Goal: Task Accomplishment & Management: Manage account settings

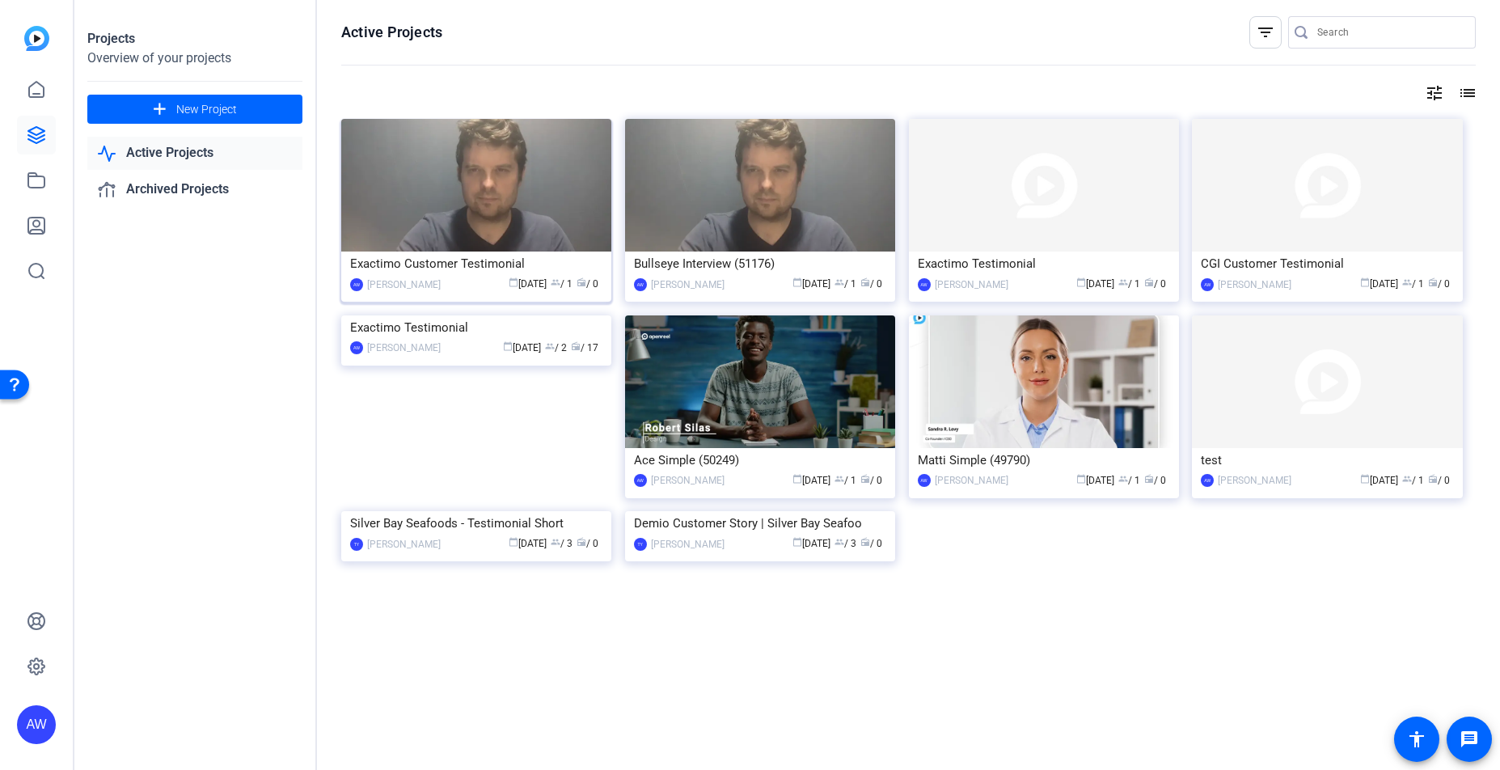
click at [439, 201] on img at bounding box center [476, 185] width 270 height 133
click at [38, 142] on icon at bounding box center [36, 135] width 16 height 16
click at [935, 291] on div "[PERSON_NAME]" at bounding box center [972, 285] width 74 height 16
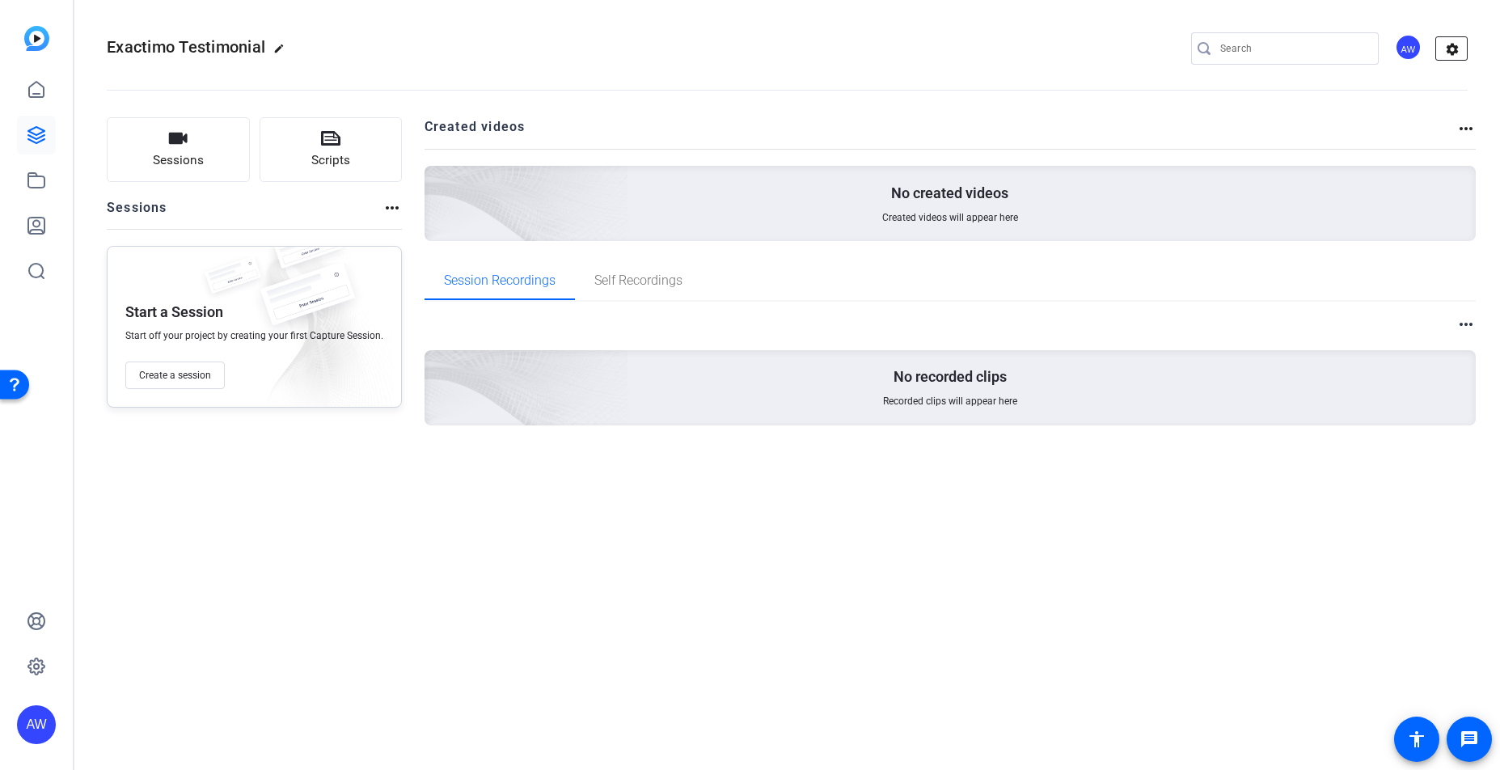
click at [1449, 49] on mat-icon "settings" at bounding box center [1453, 49] width 32 height 24
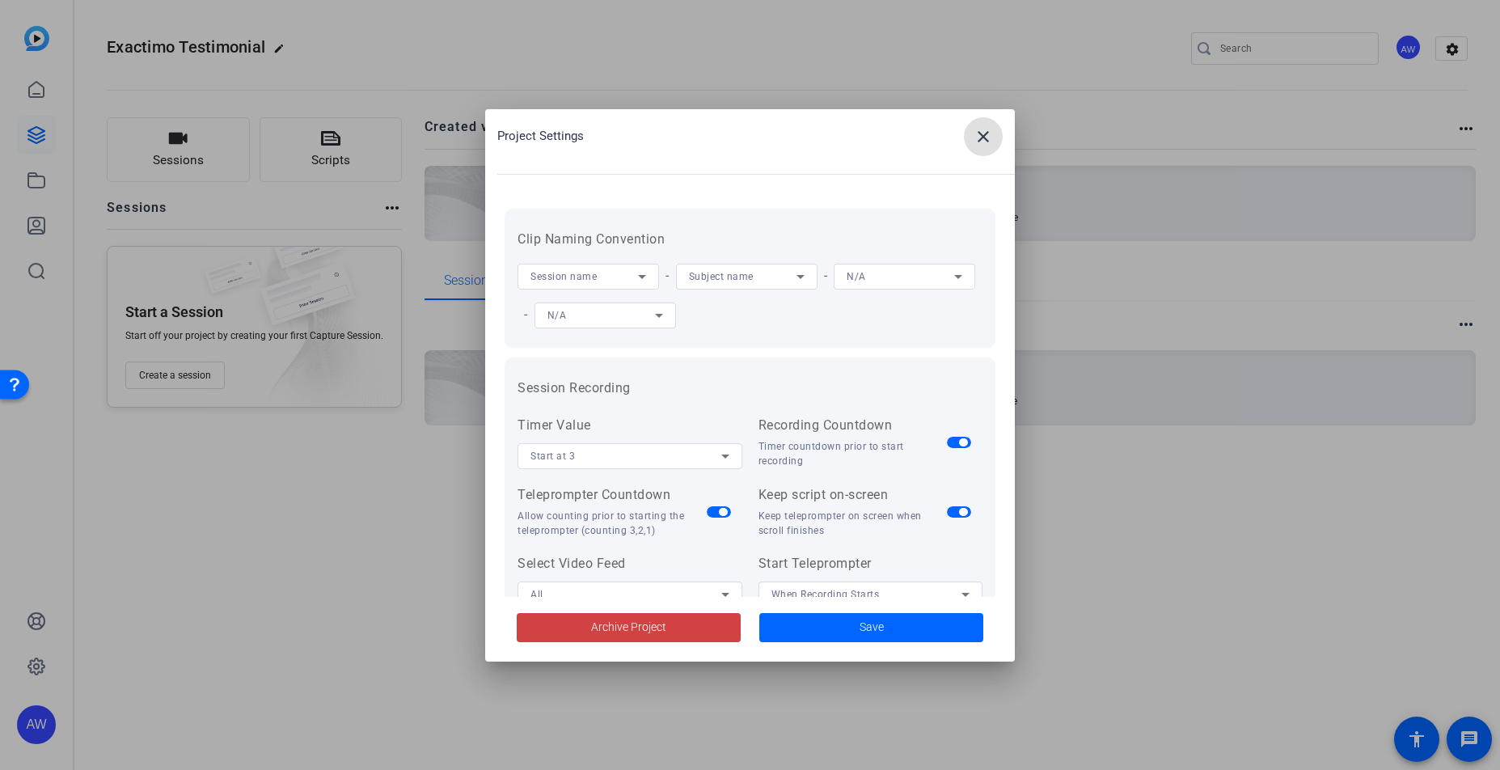
click at [1001, 134] on span at bounding box center [983, 136] width 39 height 39
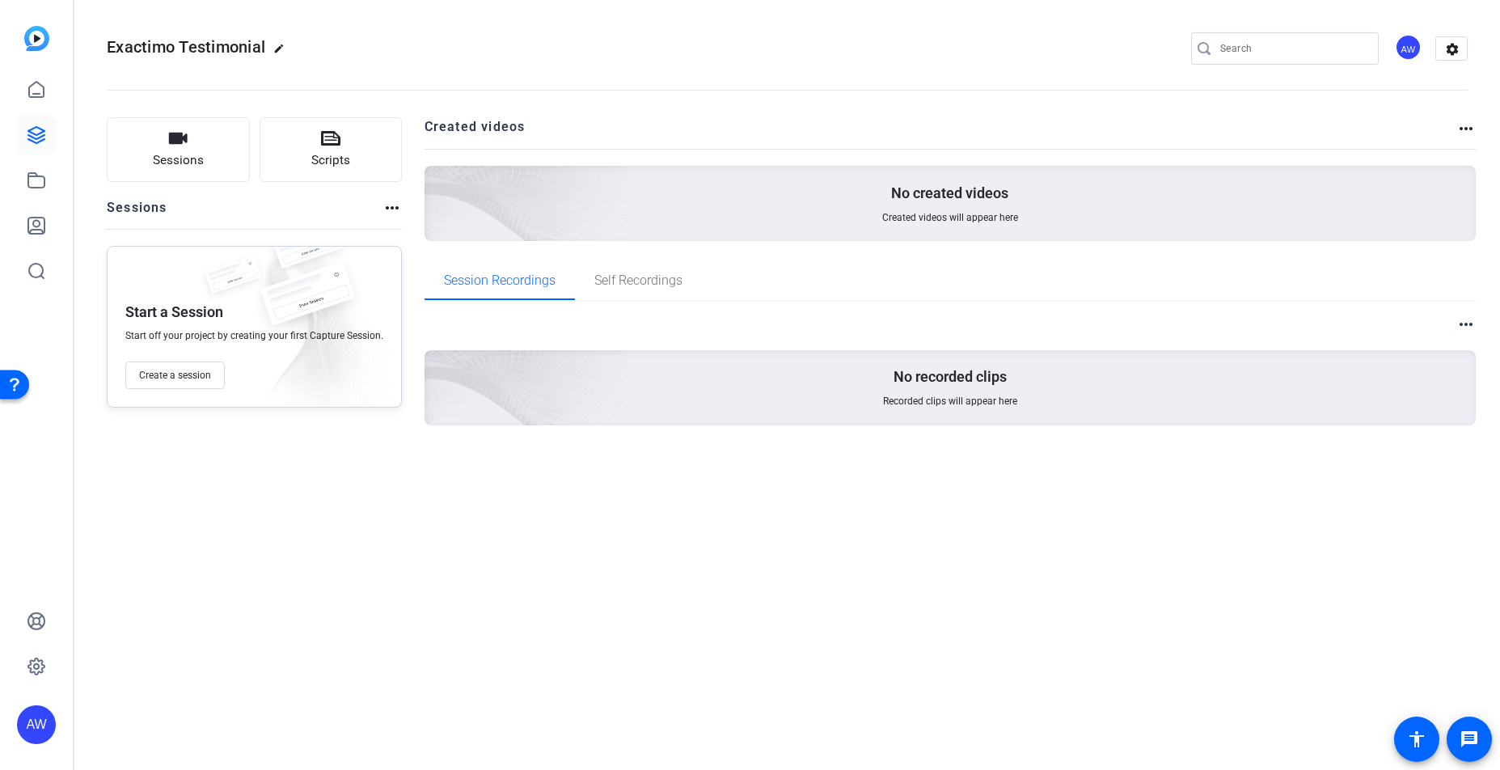
click at [1458, 132] on mat-icon "more_horiz" at bounding box center [1466, 128] width 19 height 19
click at [1463, 125] on div at bounding box center [750, 385] width 1500 height 770
click at [1464, 327] on mat-icon "more_horiz" at bounding box center [1466, 324] width 19 height 19
click at [1464, 325] on div at bounding box center [750, 385] width 1500 height 770
click at [1411, 45] on div "AW" at bounding box center [1408, 47] width 27 height 27
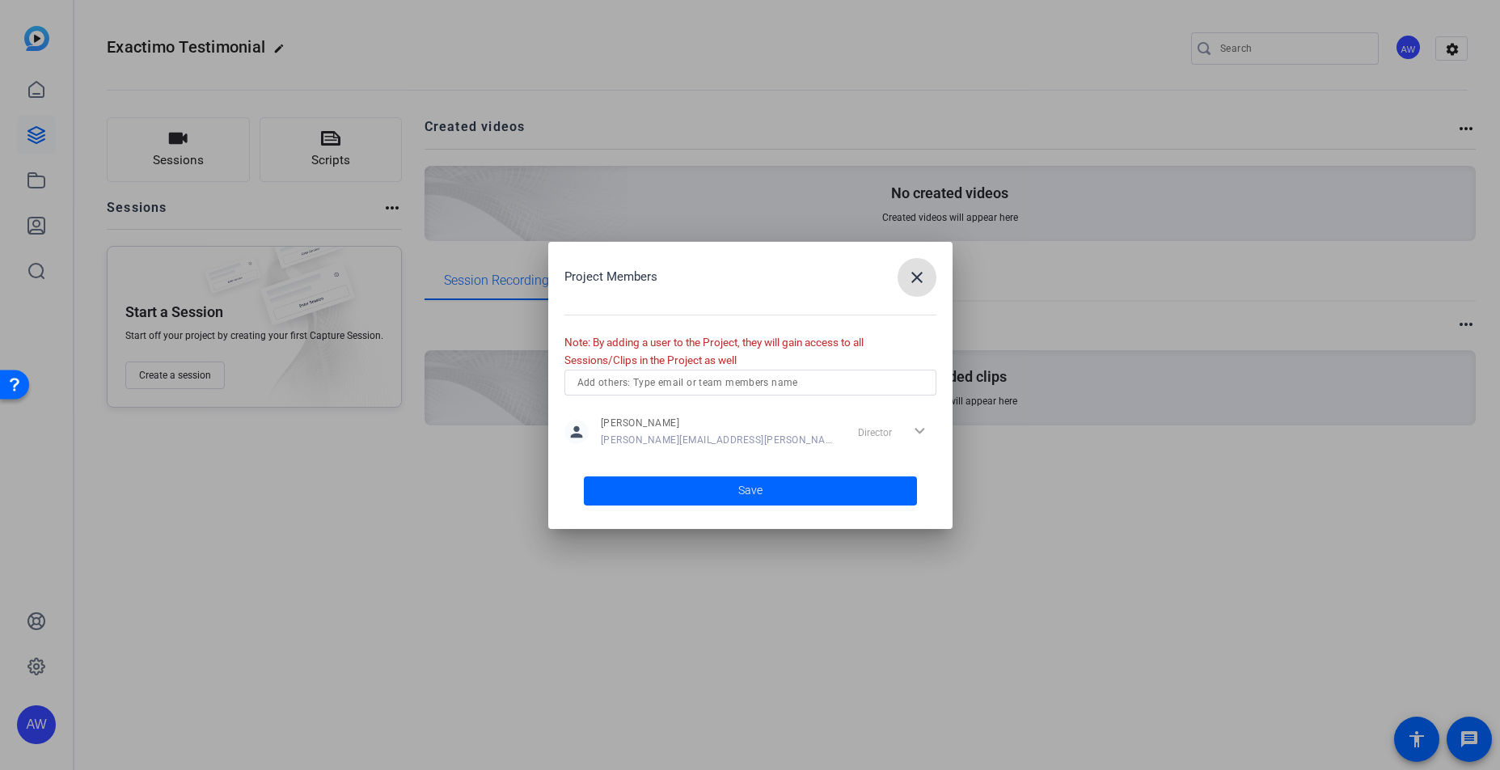
click at [916, 285] on mat-icon "close" at bounding box center [917, 277] width 19 height 19
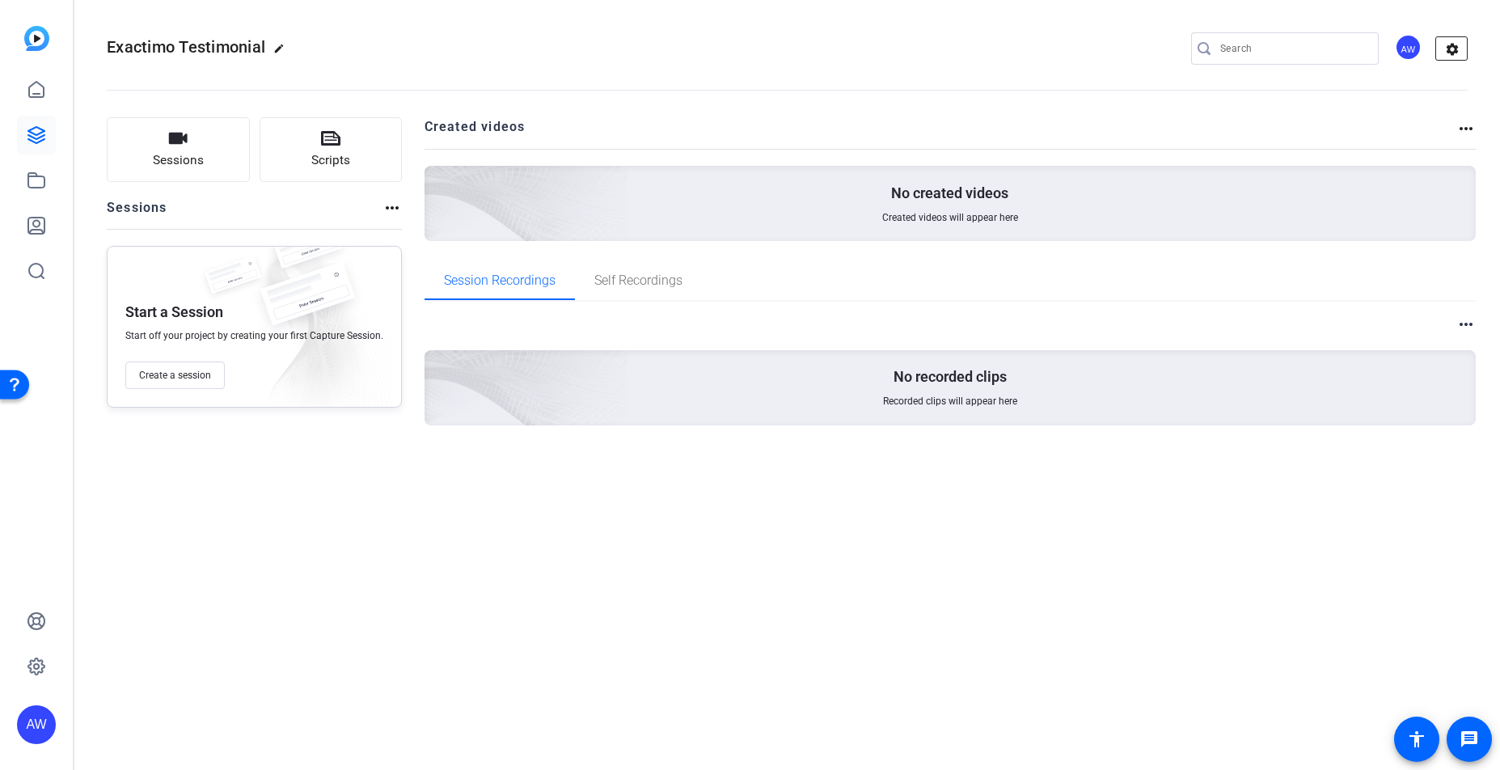
click at [1461, 47] on mat-icon "settings" at bounding box center [1453, 49] width 32 height 24
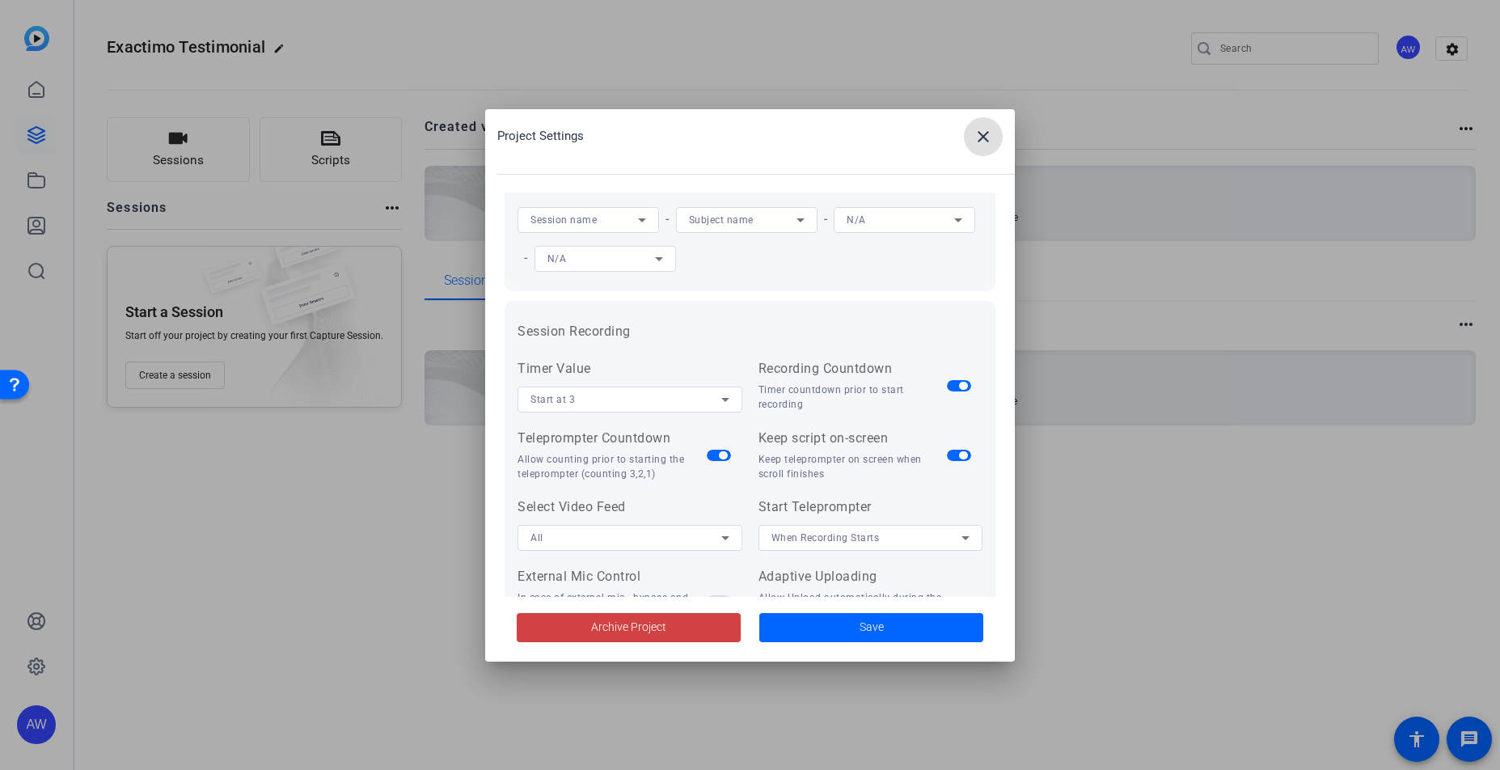
scroll to position [334, 0]
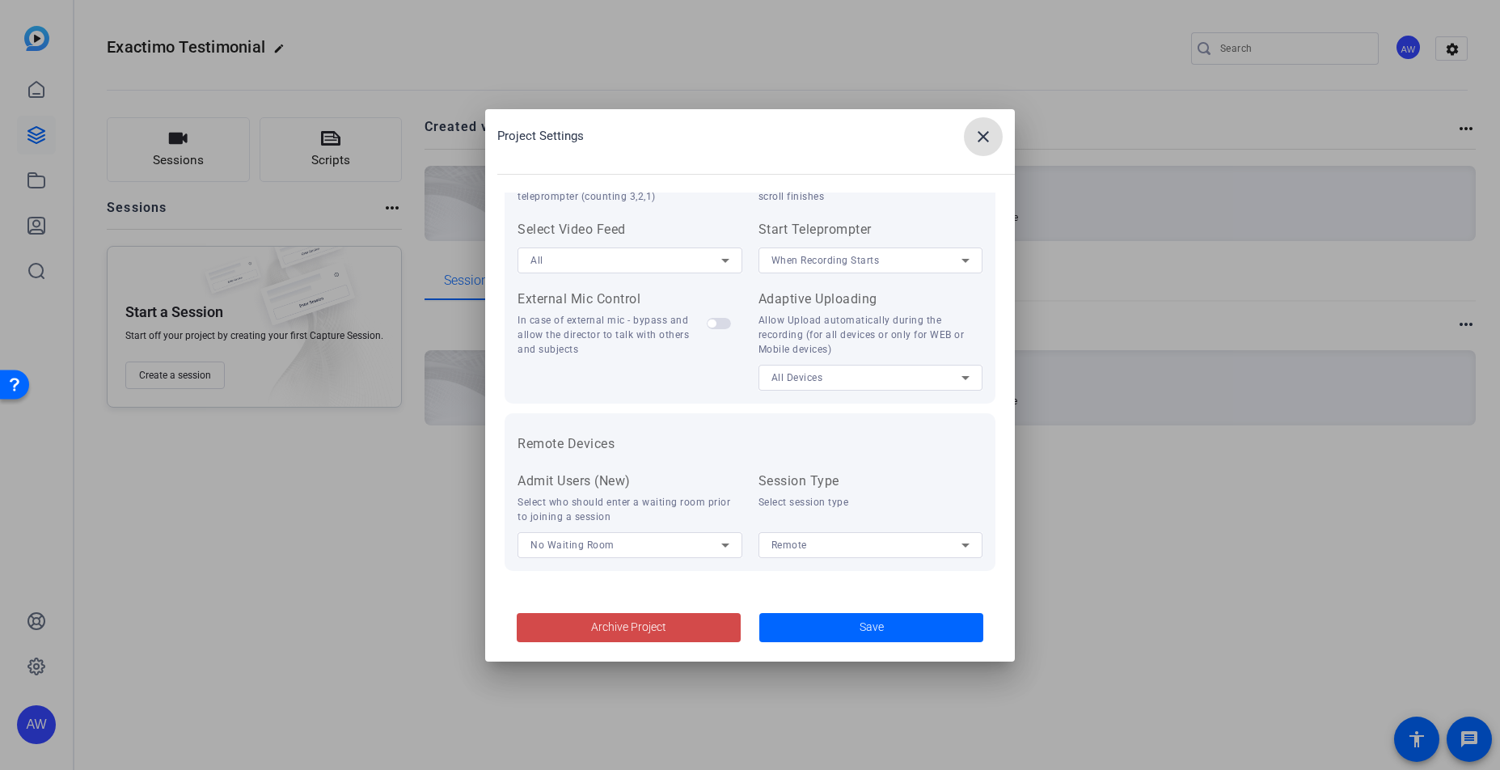
click at [647, 631] on span "Archive Project" at bounding box center [628, 627] width 75 height 17
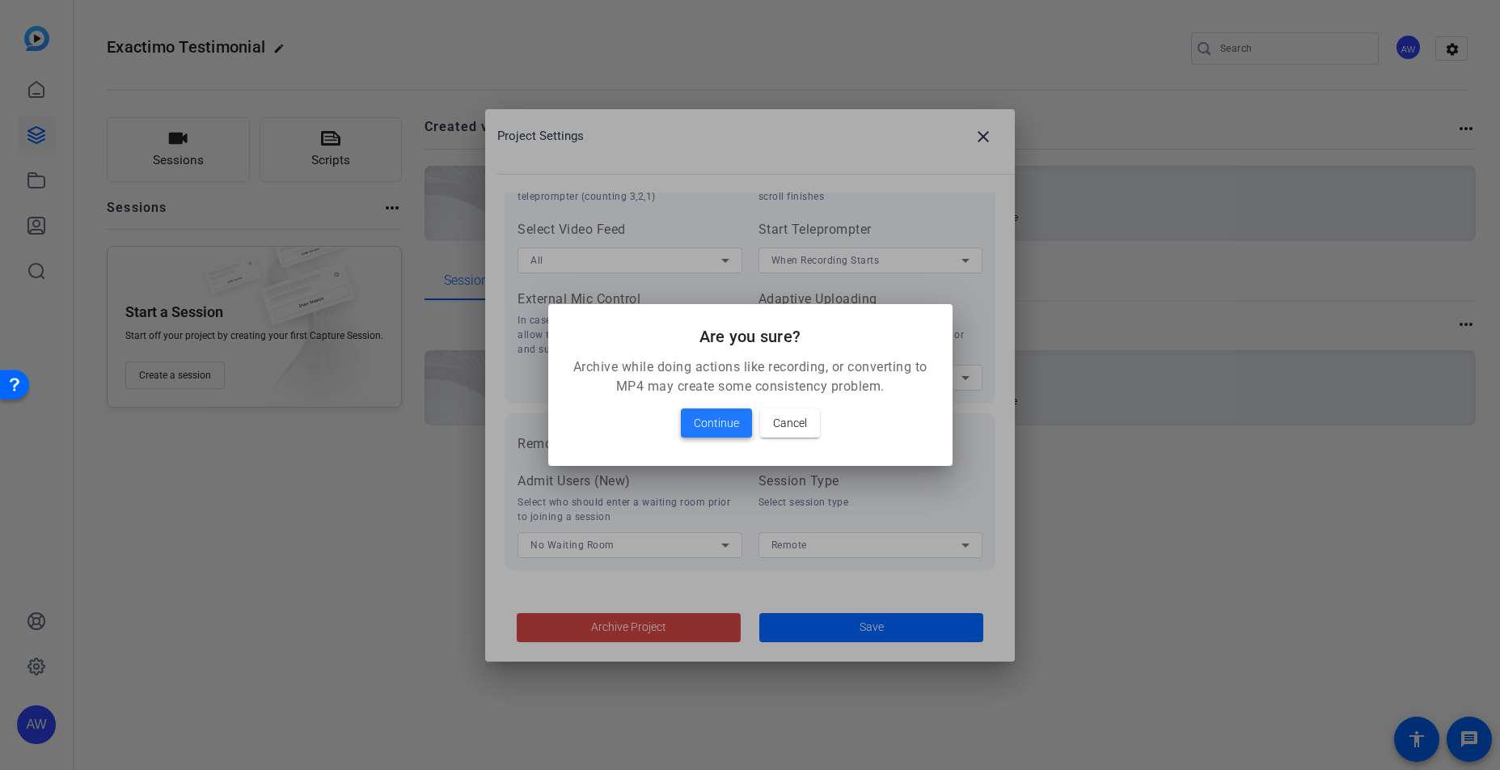
click at [726, 431] on span "Continue" at bounding box center [716, 422] width 45 height 19
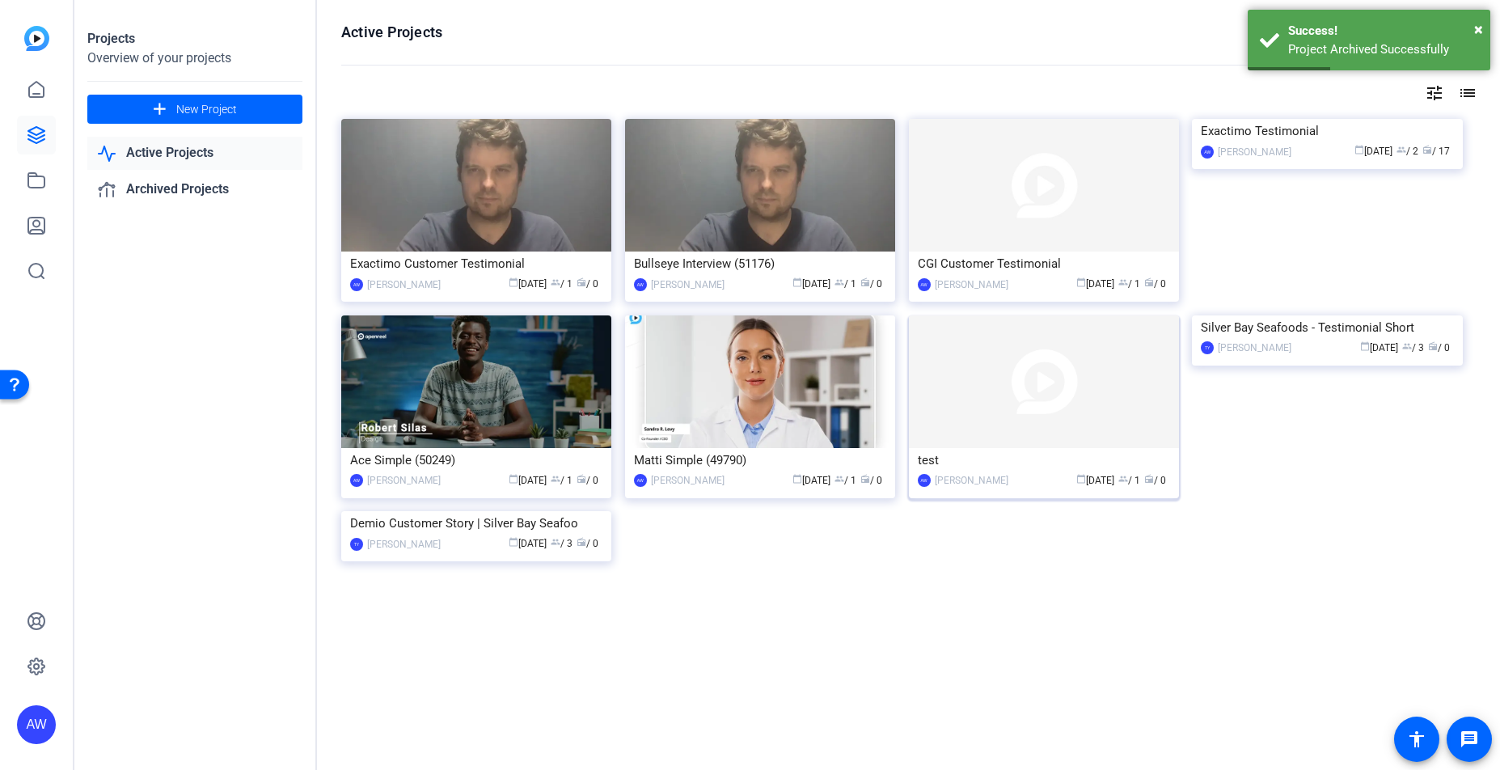
click at [1098, 379] on img at bounding box center [1044, 381] width 270 height 133
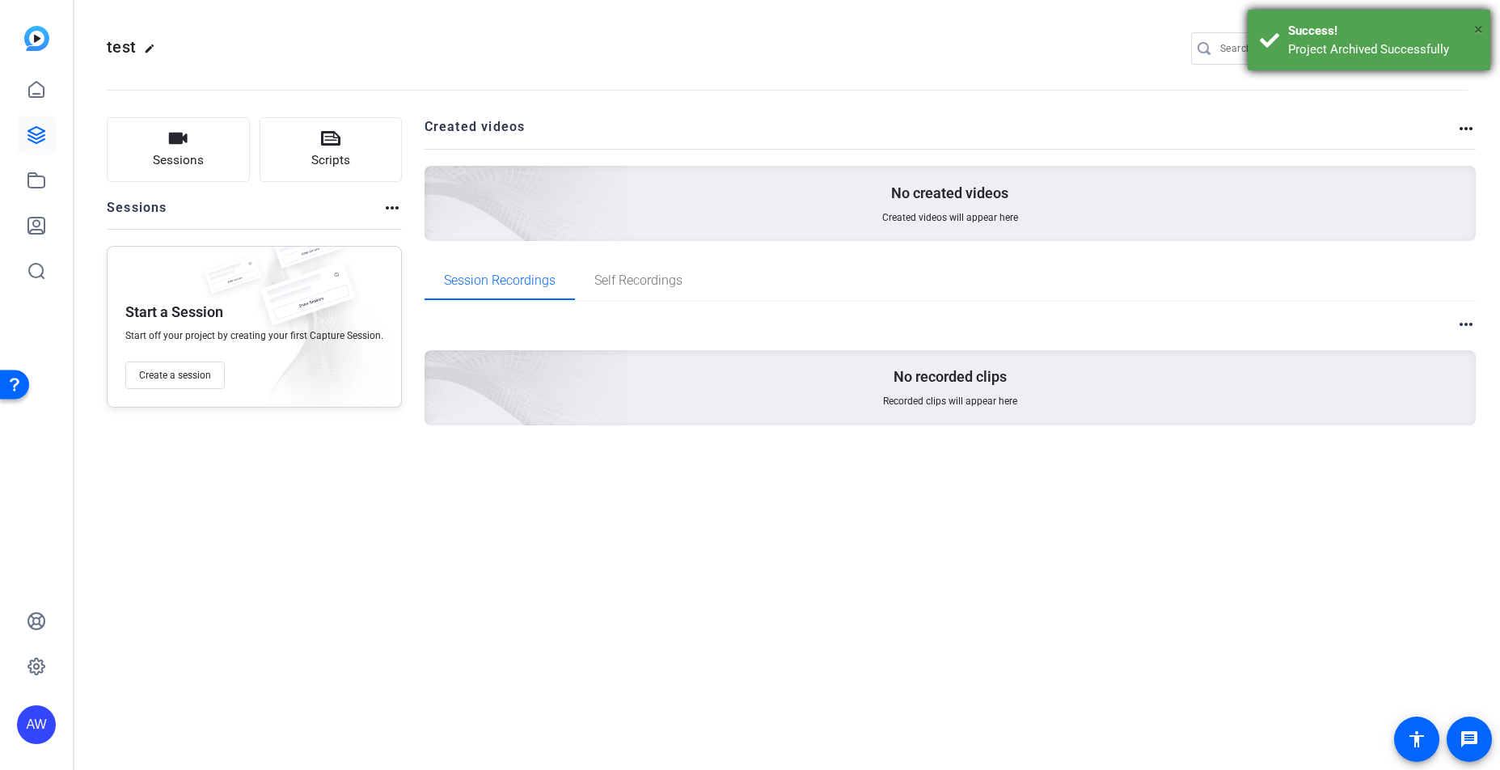
click at [1480, 22] on span "×" at bounding box center [1479, 28] width 9 height 19
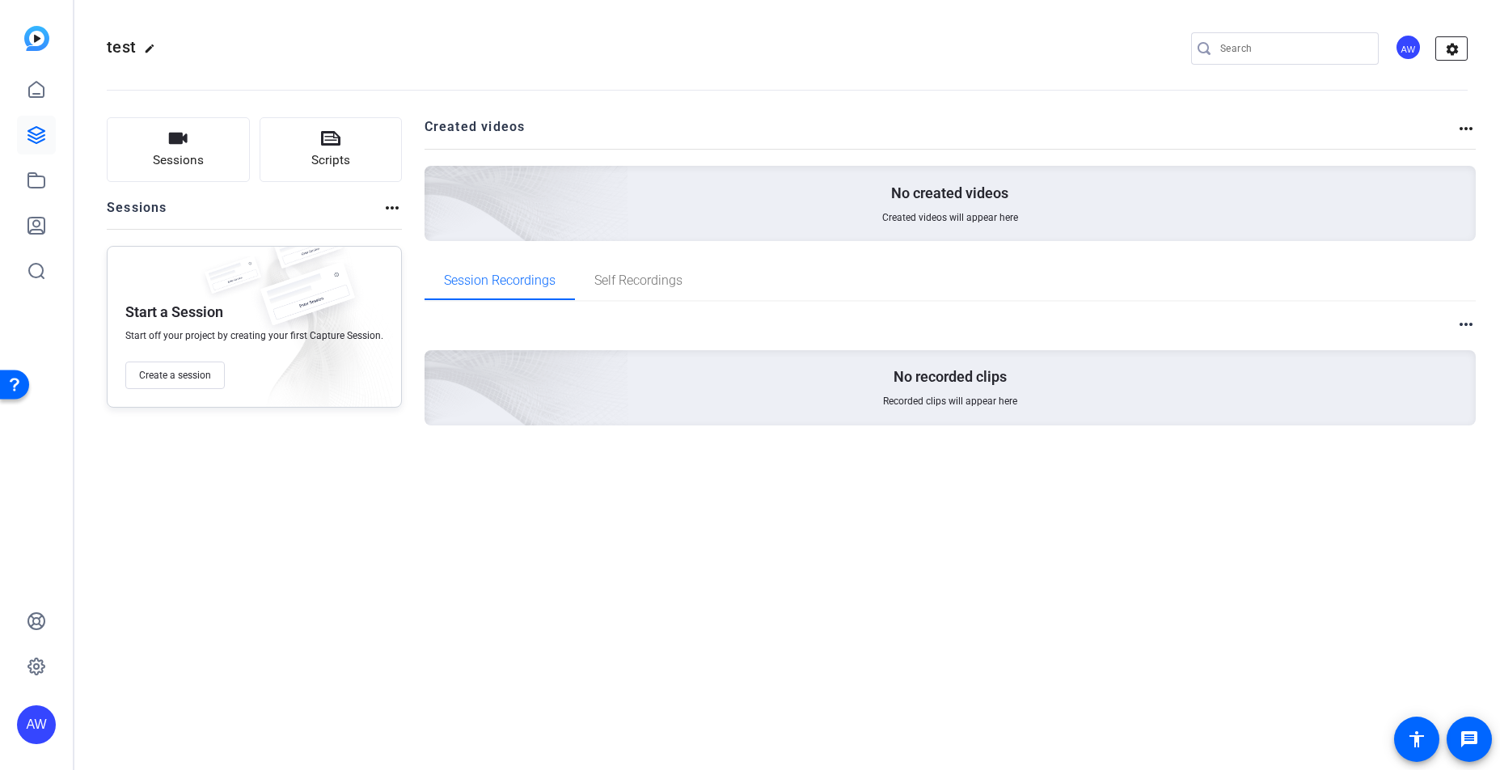
click at [1455, 53] on mat-icon "settings" at bounding box center [1453, 49] width 32 height 24
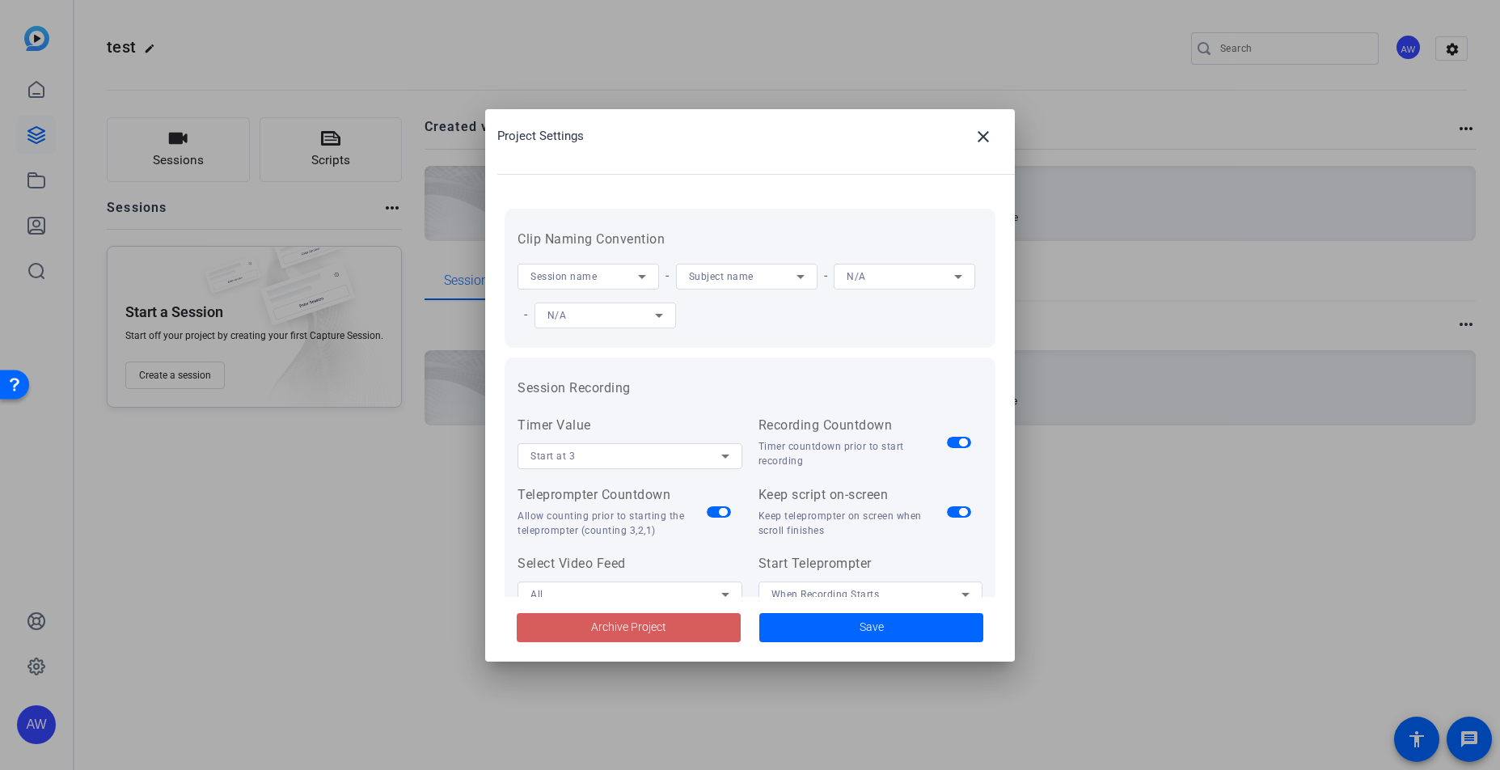
click at [643, 616] on span at bounding box center [629, 627] width 224 height 39
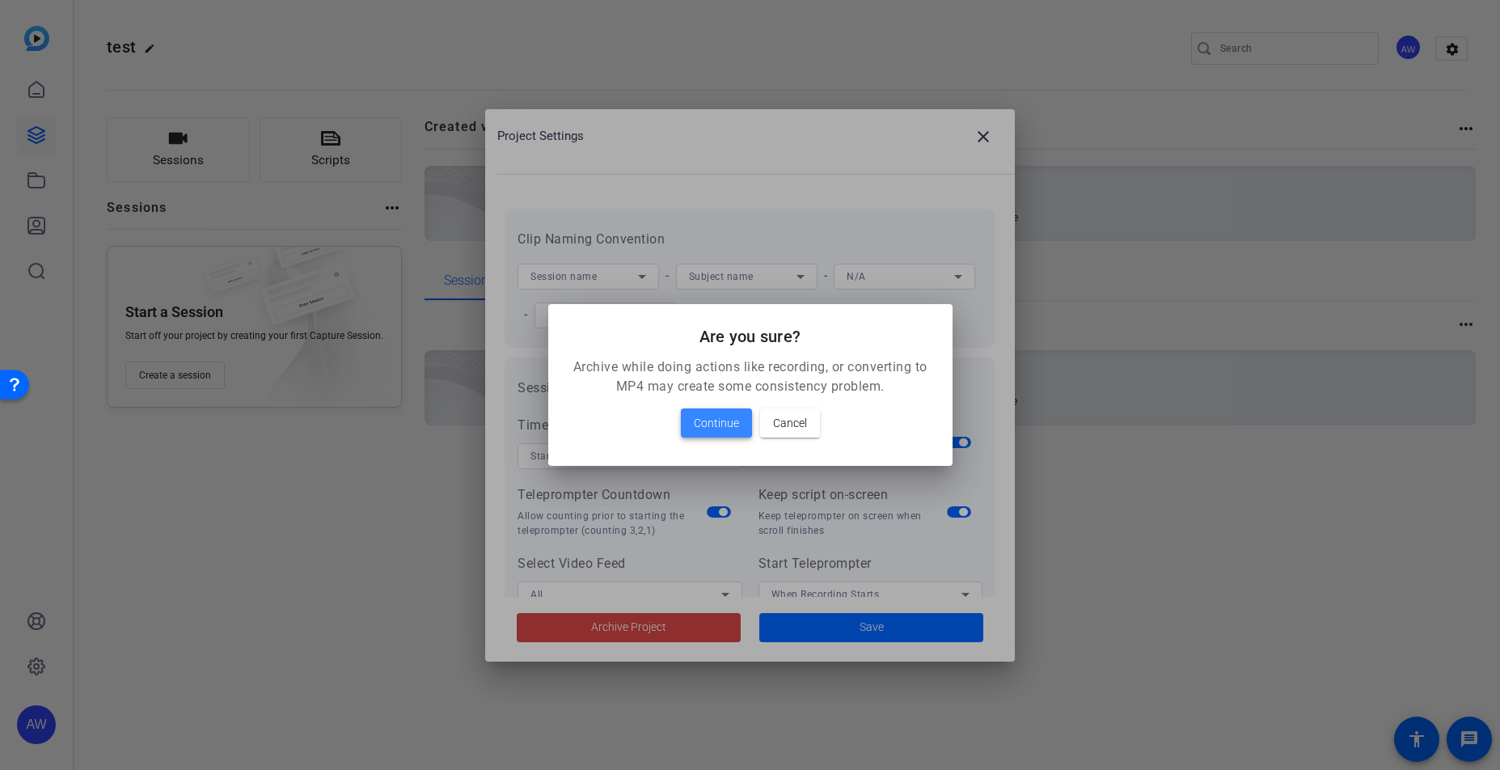
click at [721, 428] on span "Continue" at bounding box center [716, 422] width 45 height 19
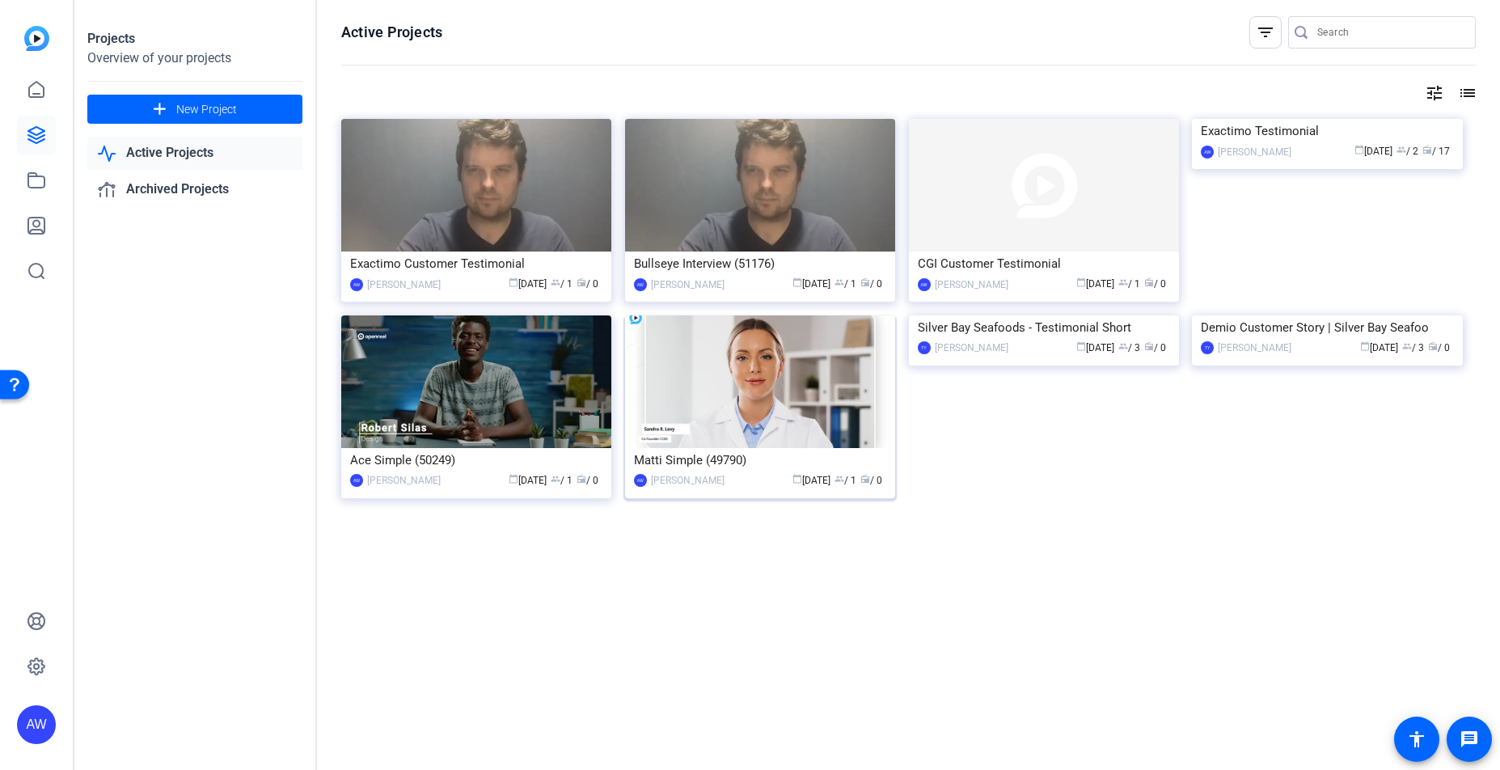
click at [764, 430] on img at bounding box center [760, 381] width 270 height 133
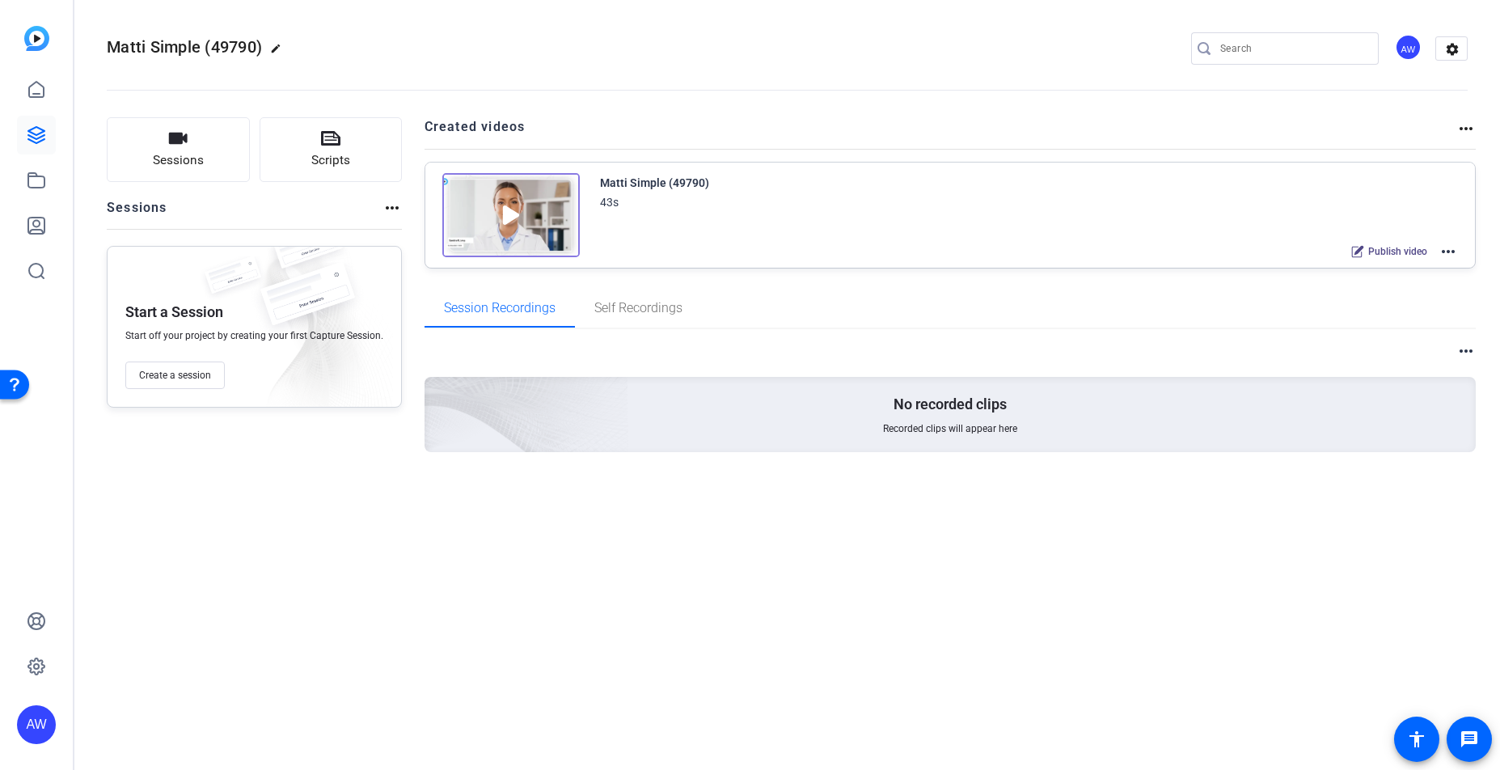
click at [1447, 253] on mat-icon "more_horiz" at bounding box center [1448, 251] width 19 height 19
click at [1484, 247] on div at bounding box center [750, 385] width 1500 height 770
click at [1463, 49] on mat-icon "settings" at bounding box center [1453, 49] width 32 height 24
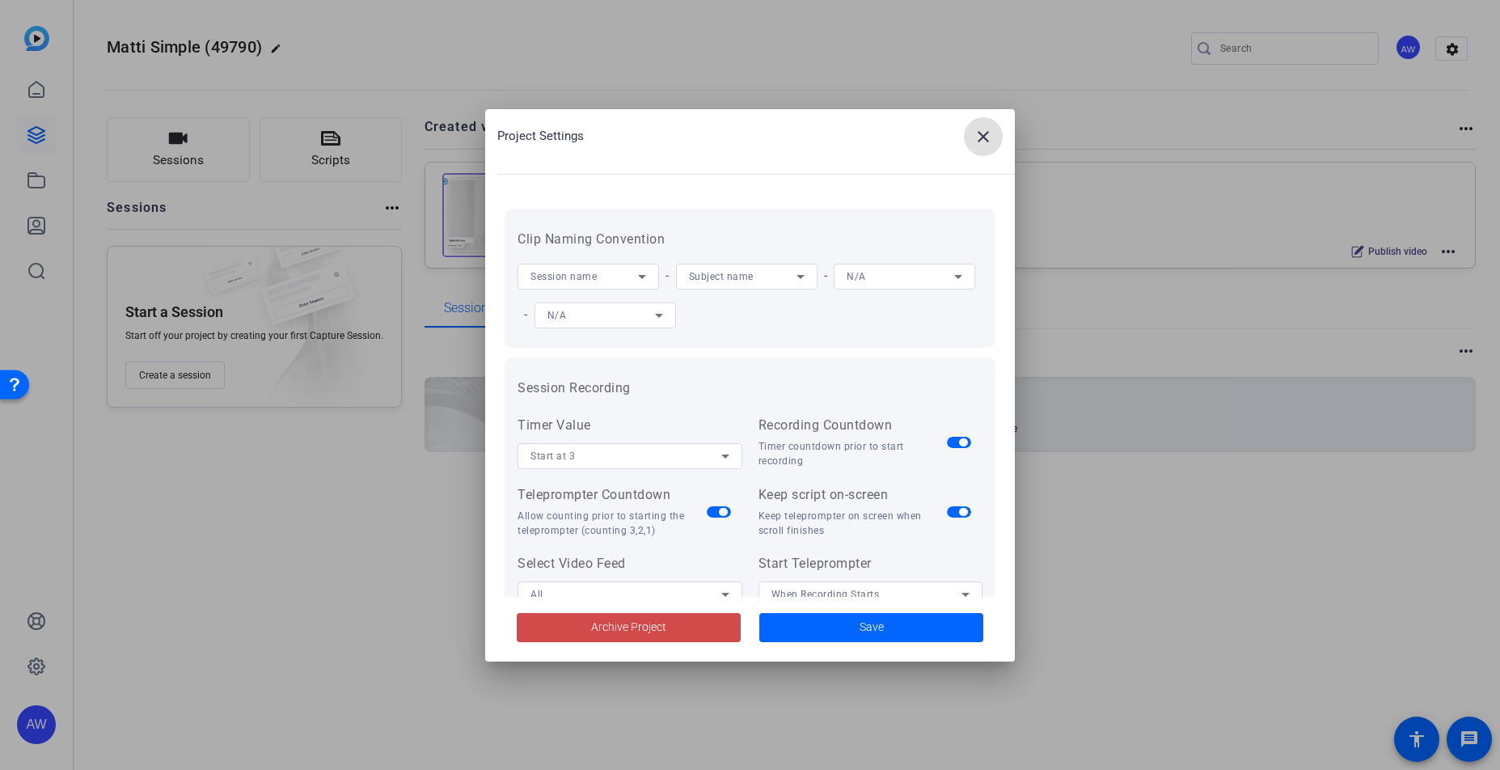
click at [695, 613] on span at bounding box center [629, 627] width 224 height 39
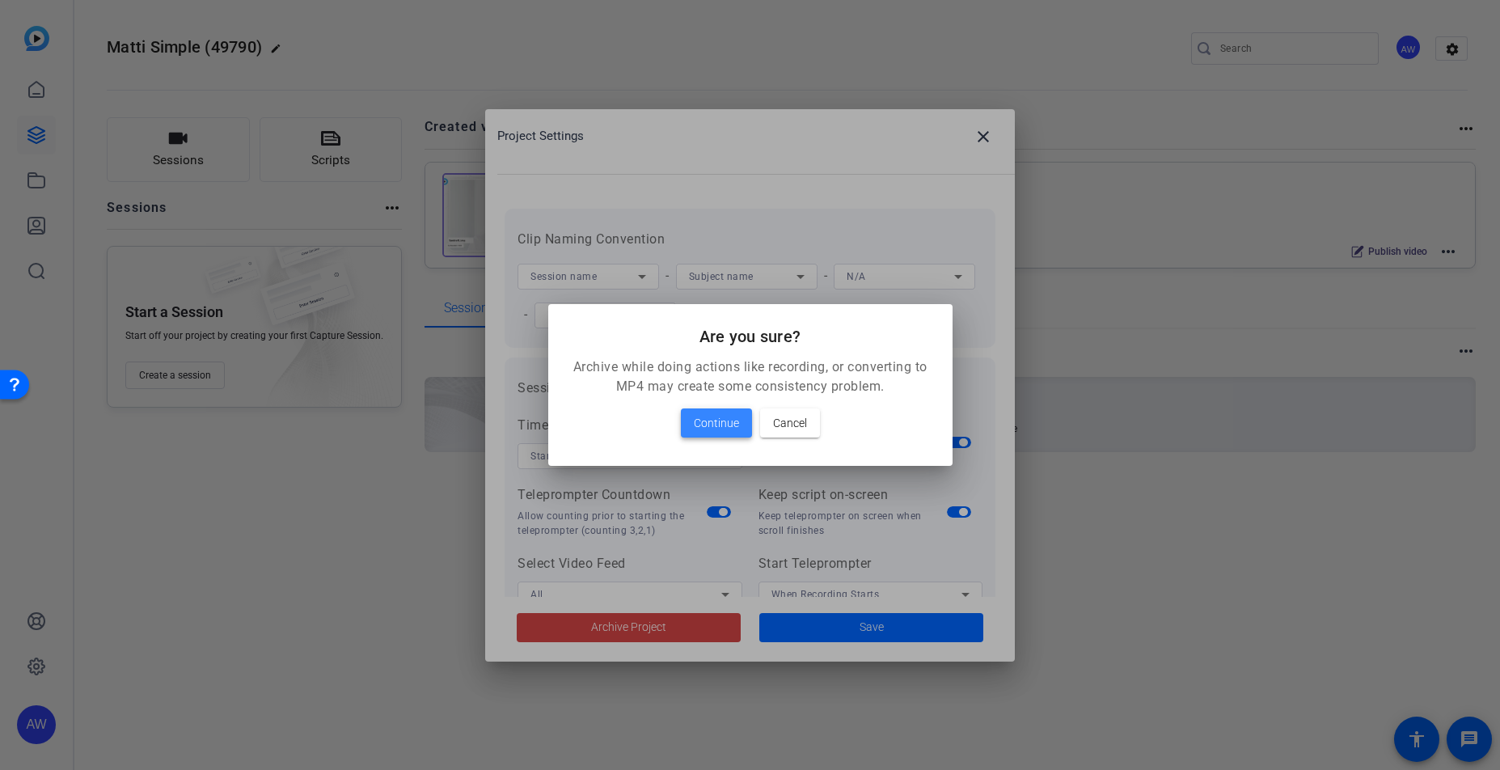
click at [723, 416] on span "Continue" at bounding box center [716, 422] width 45 height 19
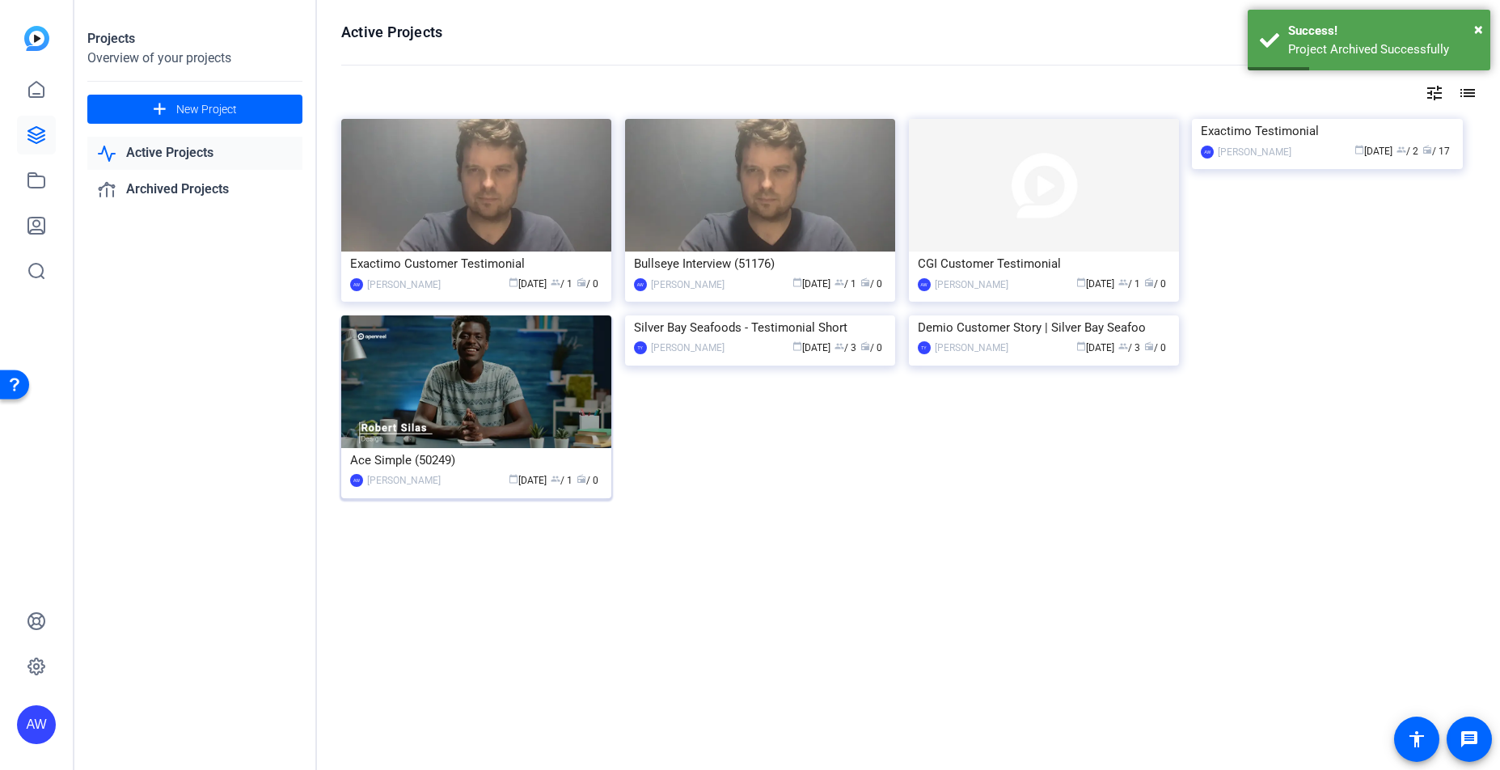
click at [536, 365] on img at bounding box center [476, 381] width 270 height 133
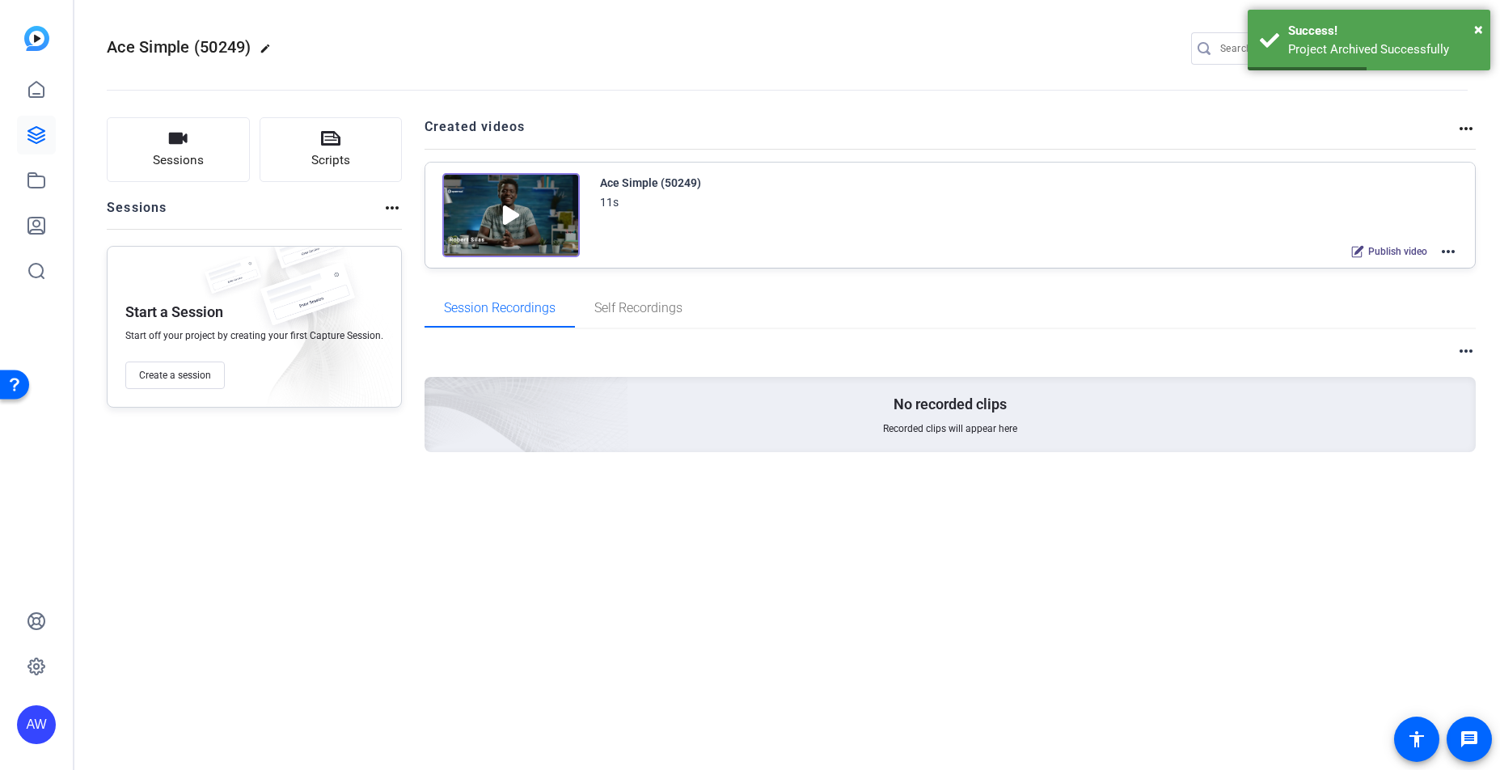
click at [1467, 128] on mat-icon "more_horiz" at bounding box center [1466, 128] width 19 height 19
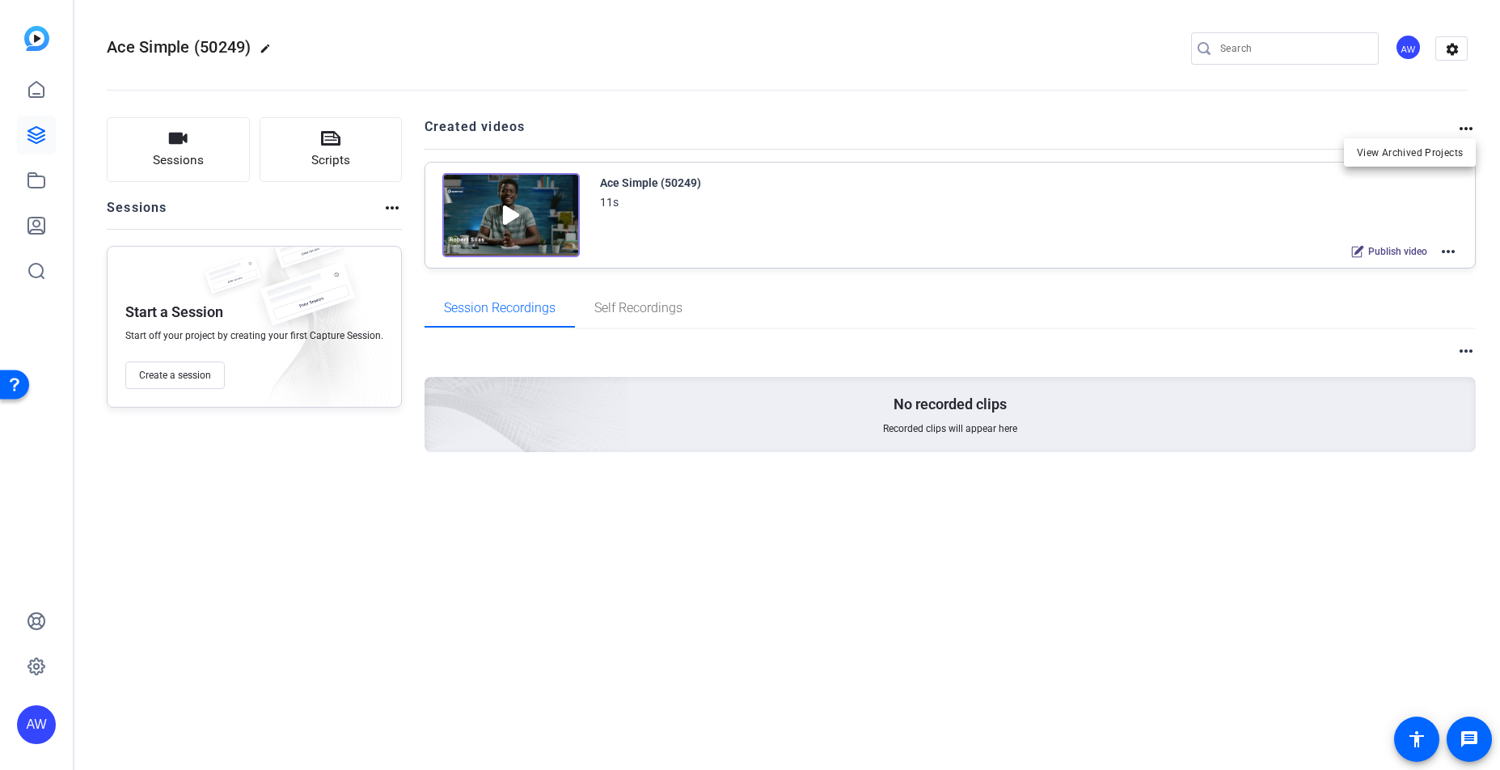
click at [1483, 162] on div at bounding box center [750, 385] width 1500 height 770
click at [1450, 248] on mat-icon "more_horiz" at bounding box center [1448, 251] width 19 height 19
click at [1471, 43] on div at bounding box center [750, 385] width 1500 height 770
click at [1448, 53] on mat-icon "settings" at bounding box center [1453, 49] width 32 height 24
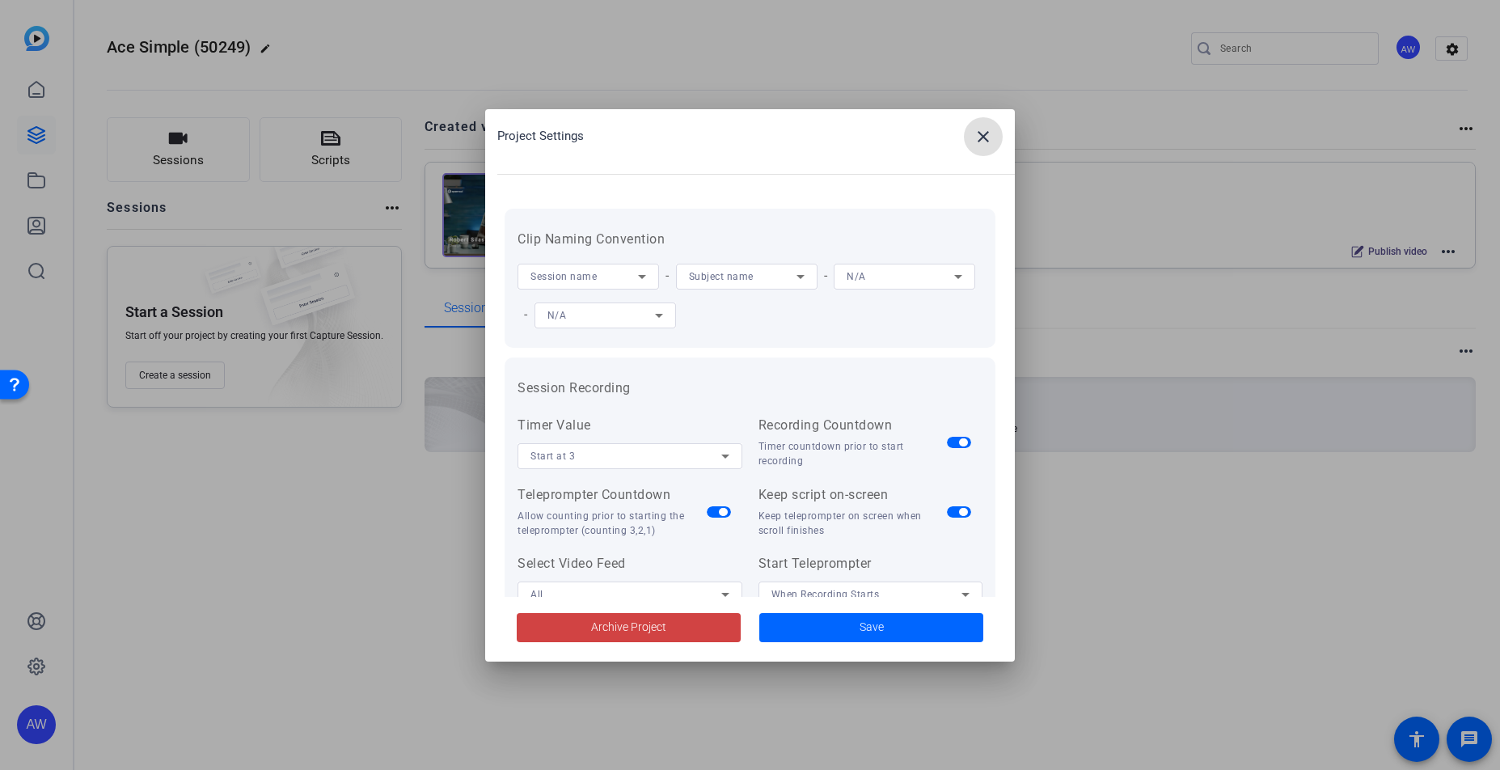
click at [616, 649] on div "Archive Project Save" at bounding box center [750, 633] width 491 height 41
click at [628, 637] on span at bounding box center [629, 627] width 224 height 39
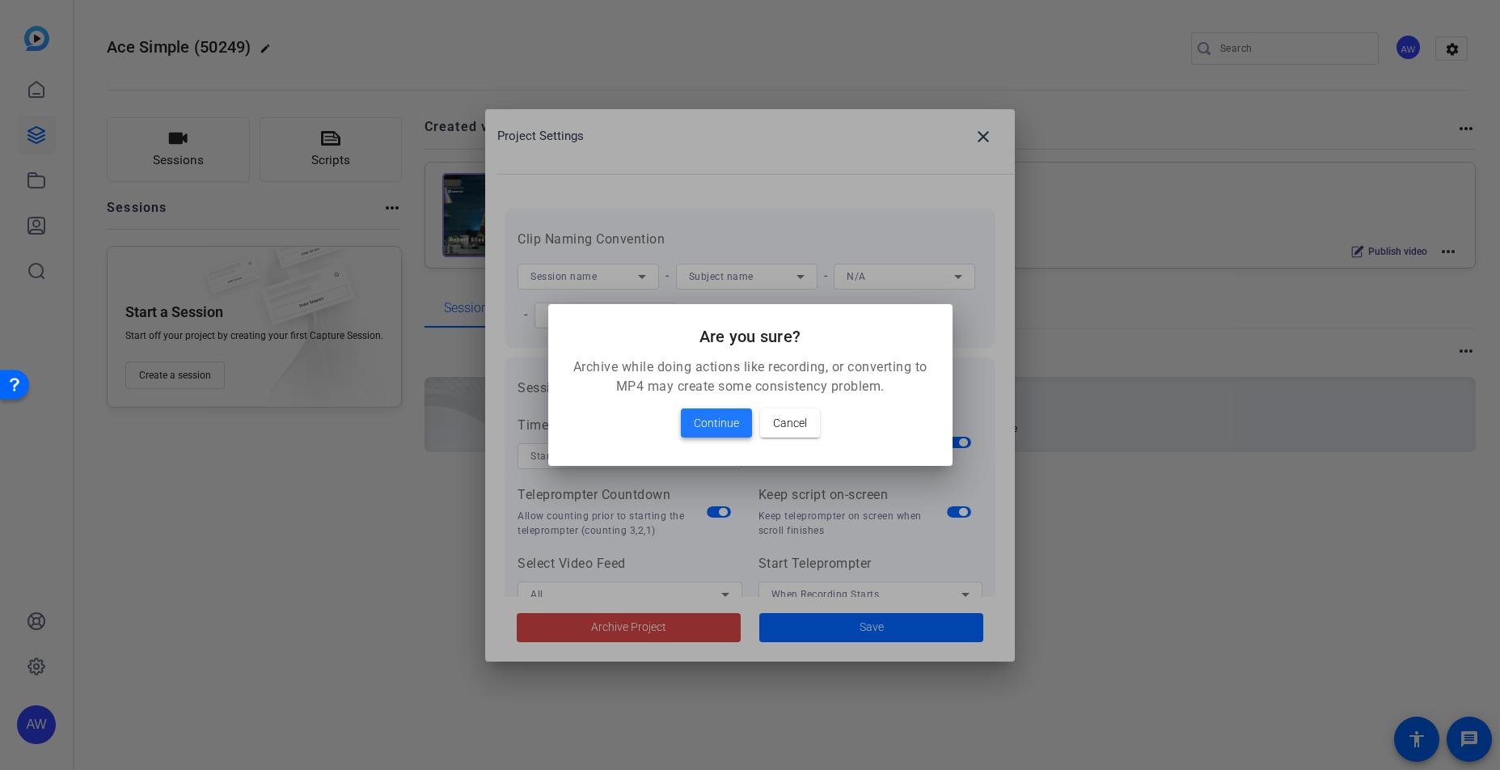
click at [693, 434] on span at bounding box center [716, 423] width 71 height 39
